Goal: Obtain resource: Obtain resource

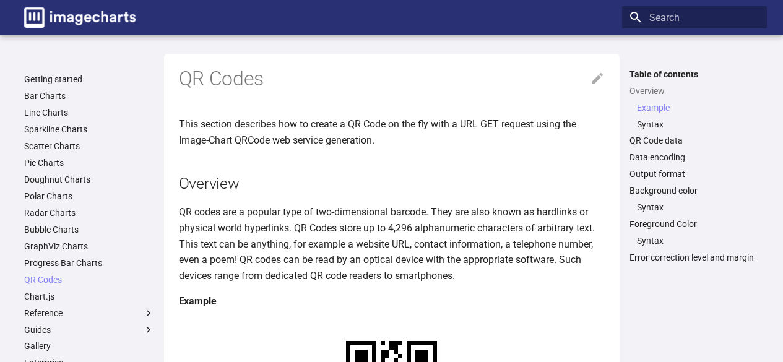
scroll to position [293, 0]
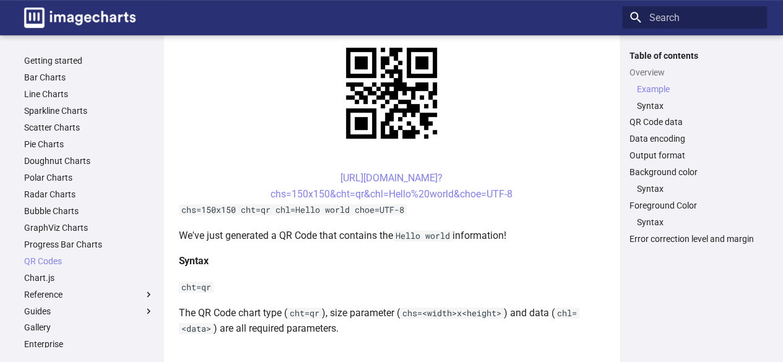
drag, startPoint x: 522, startPoint y: 191, endPoint x: 309, endPoint y: 175, distance: 212.9
click at [309, 175] on center "[URL][DOMAIN_NAME]? chs=150x150&cht=qr&chl=Hello%20world&choe=UTF-8" at bounding box center [392, 186] width 426 height 32
copy link "[URL][DOMAIN_NAME]? chs=150x150&cht=qr&chl=Hello%20world&choe=UTF-8"
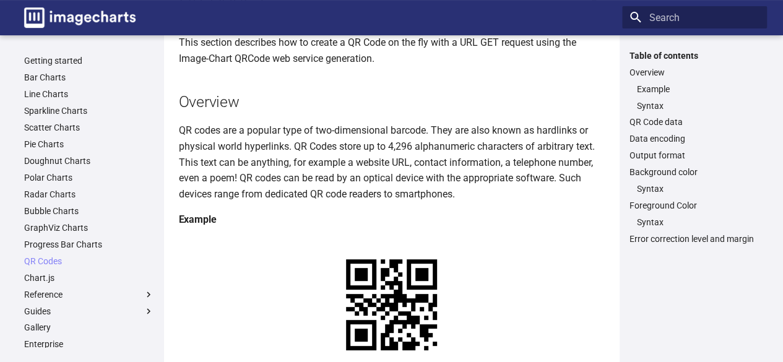
scroll to position [84, 0]
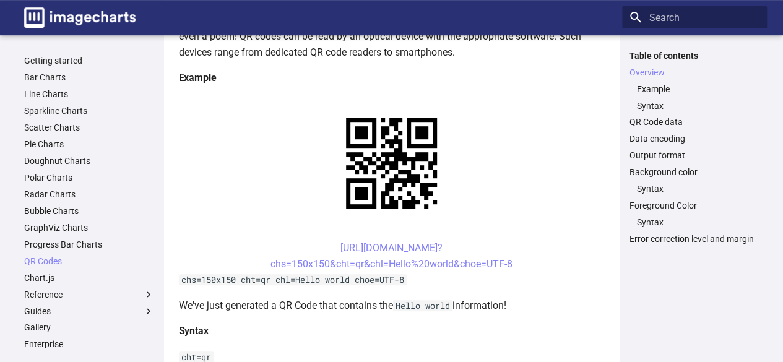
scroll to position [239, 0]
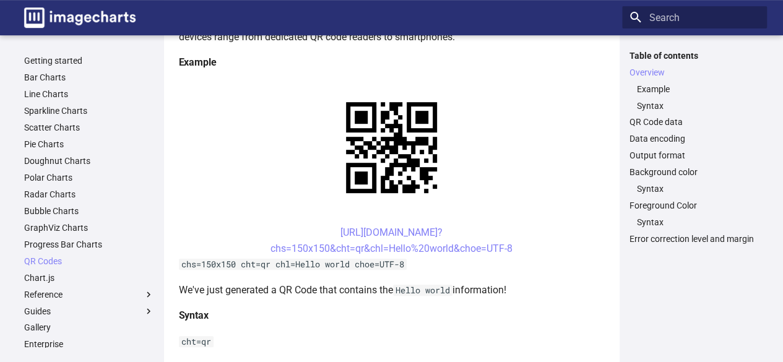
drag, startPoint x: 514, startPoint y: 253, endPoint x: 295, endPoint y: 235, distance: 220.5
click at [295, 235] on center "[URL][DOMAIN_NAME]? chs=150x150&cht=qr&chl=Hello%20world&choe=UTF-8" at bounding box center [392, 241] width 426 height 32
copy link "[URL][DOMAIN_NAME]? chs=150x150&cht=qr&chl=Hello%20world&choe=UTF-8"
